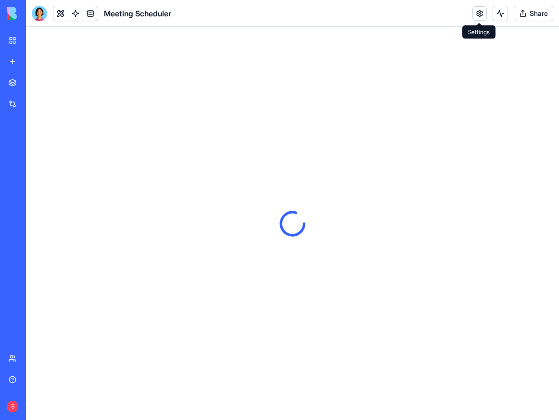
click at [478, 14] on link at bounding box center [480, 13] width 14 height 14
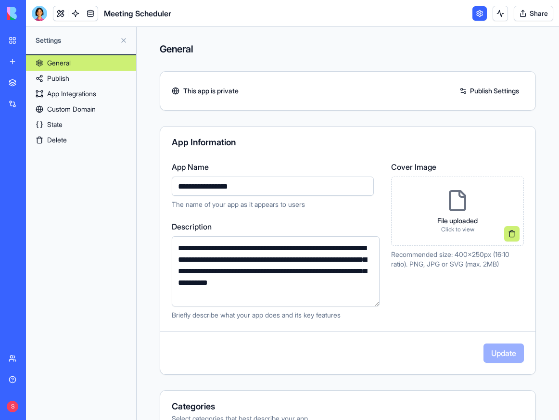
click at [62, 91] on link "App Integrations" at bounding box center [81, 93] width 110 height 15
